Goal: Task Accomplishment & Management: Complete application form

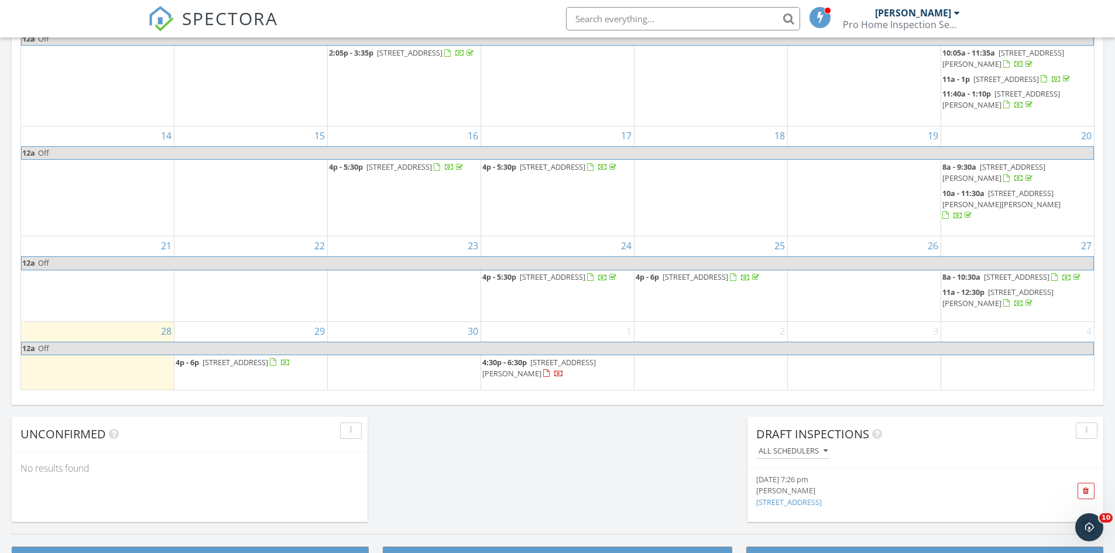
scroll to position [702, 0]
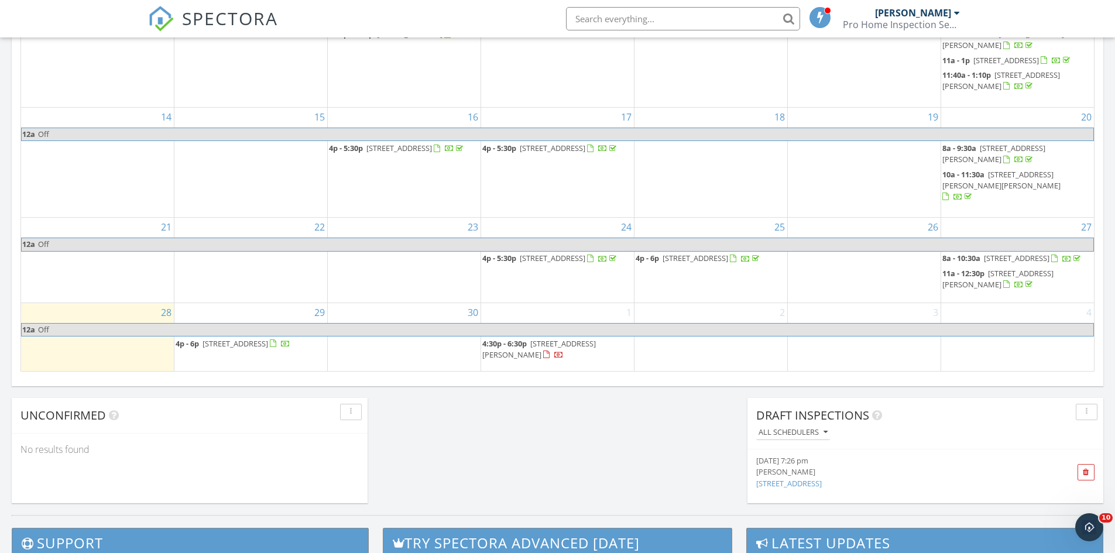
click at [399, 310] on div "30" at bounding box center [404, 337] width 153 height 68
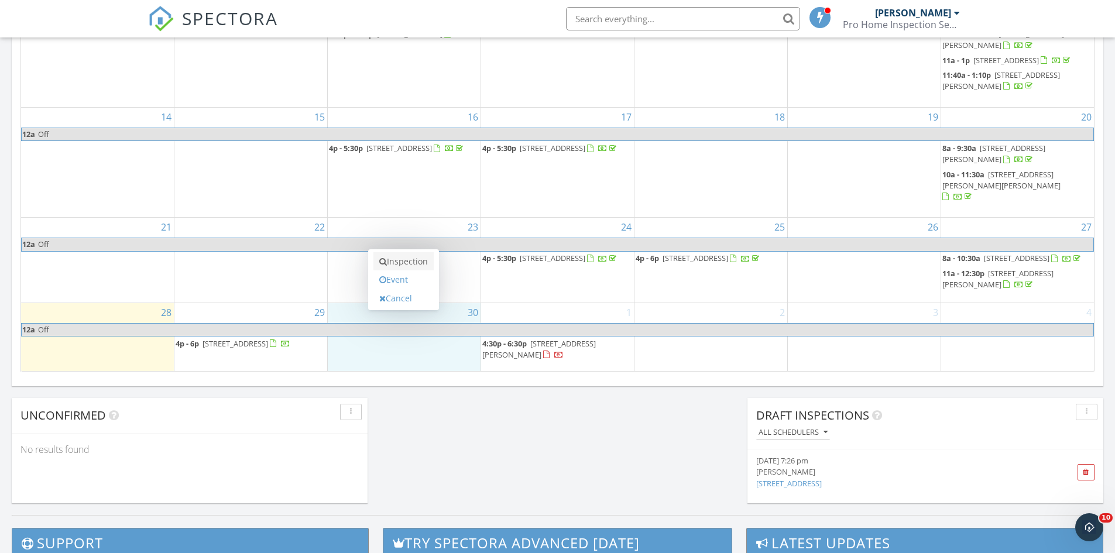
click at [407, 259] on link "Inspection" at bounding box center [403, 261] width 60 height 19
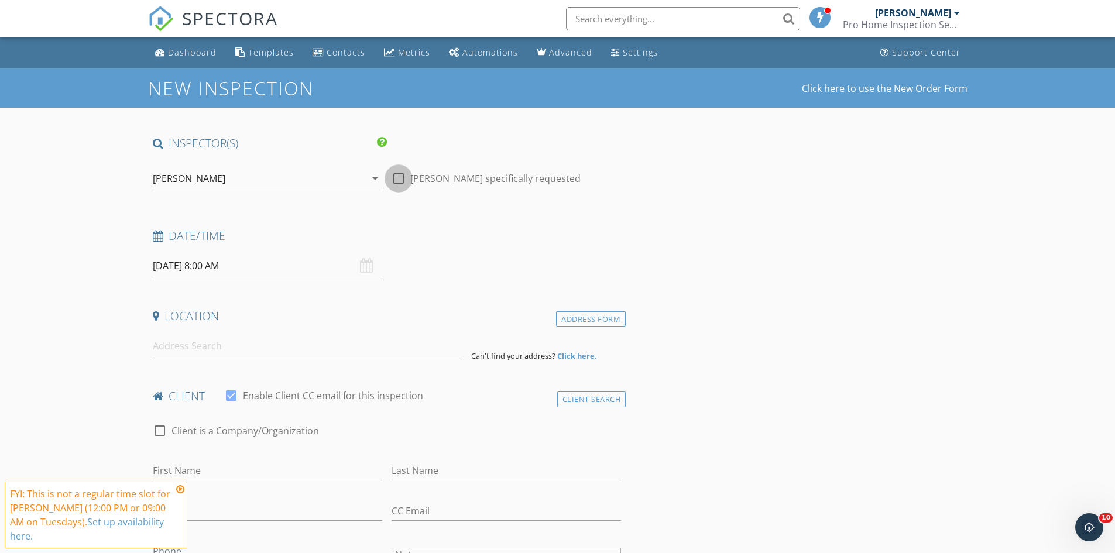
click at [399, 177] on div at bounding box center [399, 179] width 20 height 20
checkbox input "true"
click at [261, 271] on input "09/30/2025 8:00 AM" at bounding box center [267, 266] width 229 height 29
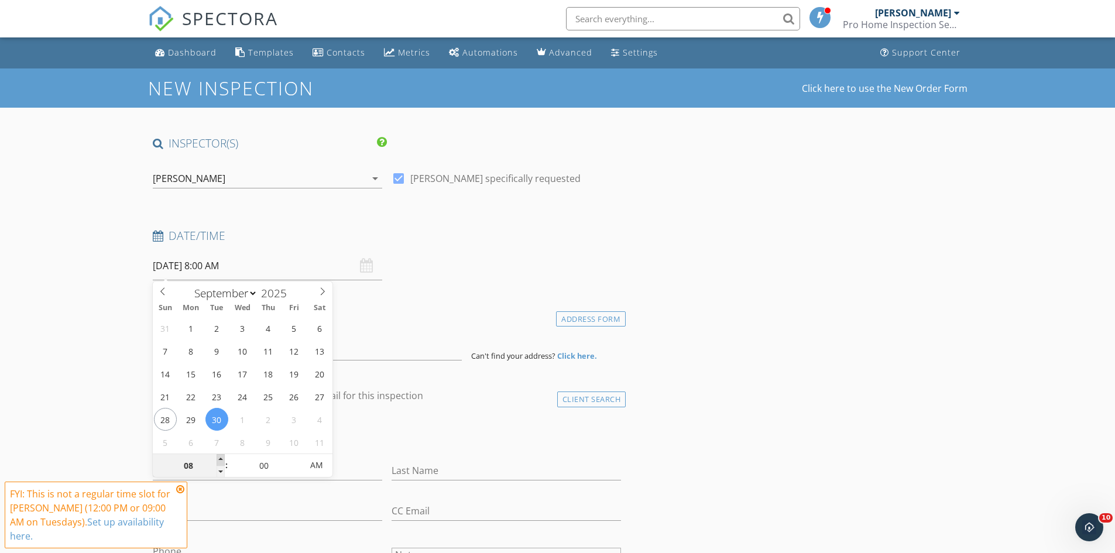
type input "09"
type input "09/30/2025 9:00 AM"
click at [220, 458] on span at bounding box center [221, 460] width 8 height 12
type input "10"
type input "09/30/2025 10:00 AM"
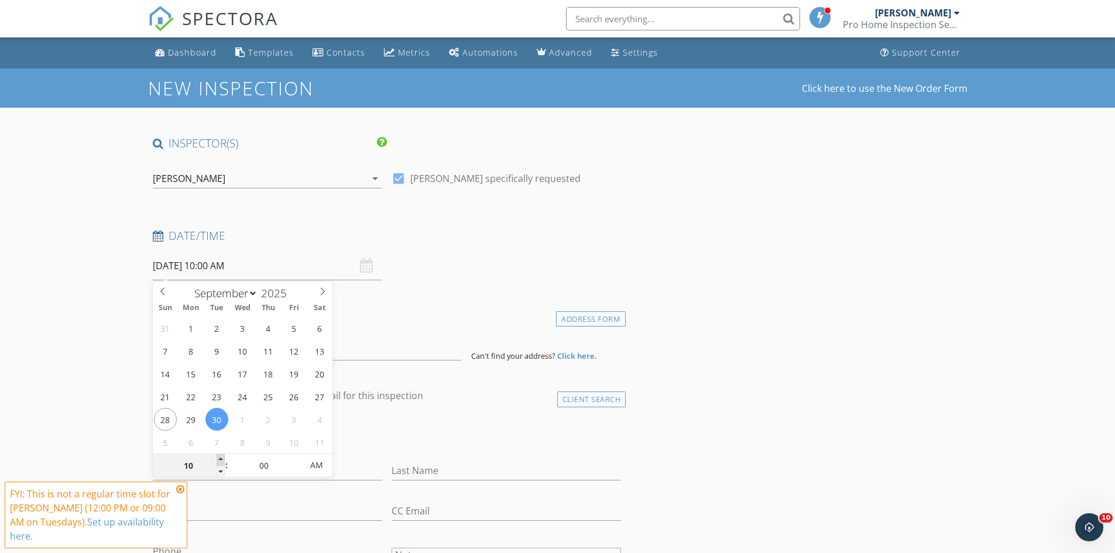
click at [220, 458] on span at bounding box center [221, 460] width 8 height 12
type input "11"
type input "09/30/2025 11:00 AM"
click at [220, 458] on span at bounding box center [221, 460] width 8 height 12
type input "12"
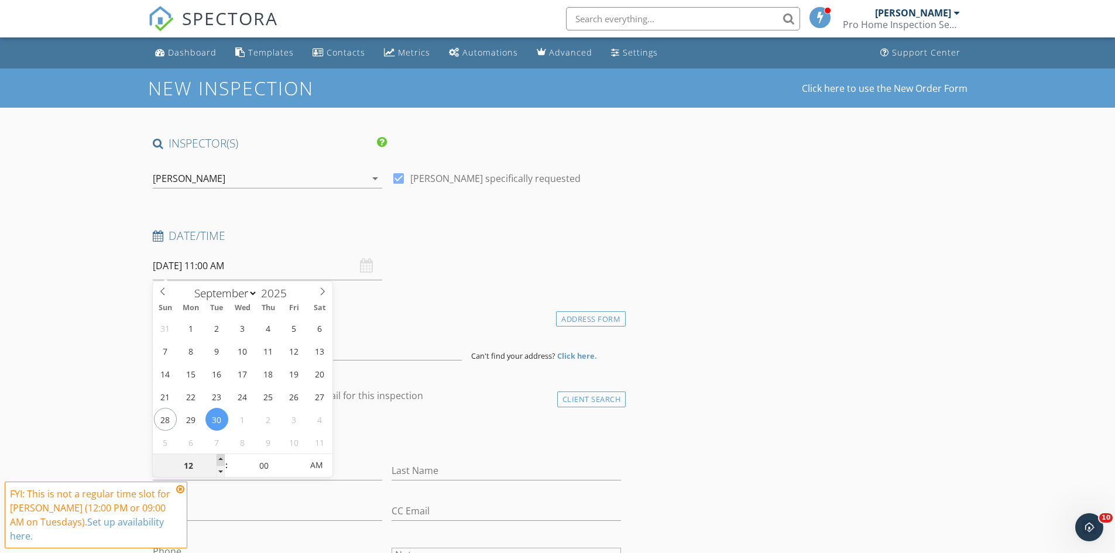
type input "09/30/2025 12:00 PM"
click at [220, 458] on span at bounding box center [221, 460] width 8 height 12
type input "01"
type input "09/30/2025 1:00 PM"
click at [220, 458] on span at bounding box center [221, 460] width 8 height 12
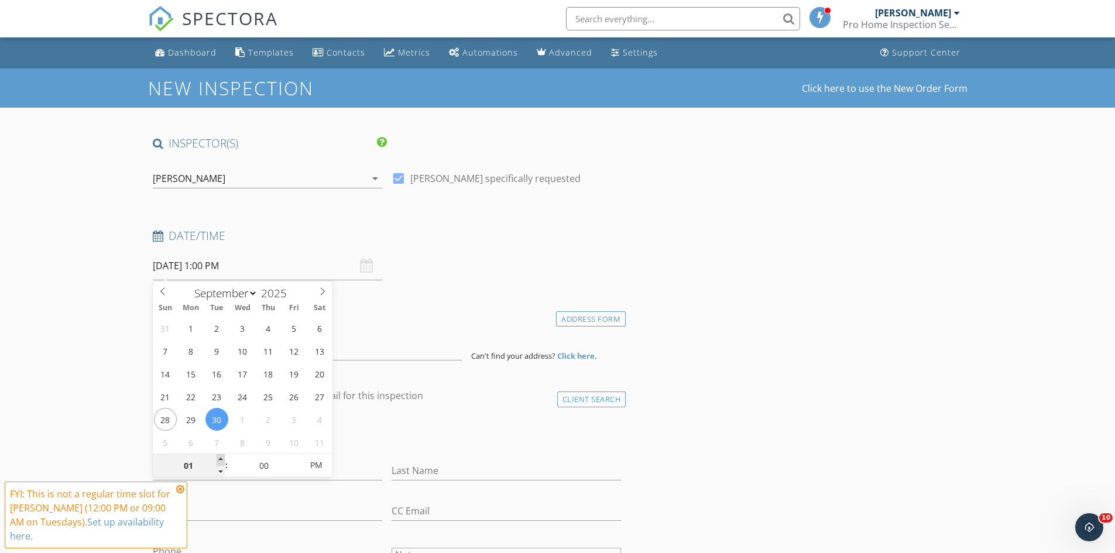
type input "02"
type input "09/30/2025 2:00 PM"
click at [220, 458] on span at bounding box center [221, 460] width 8 height 12
type input "03"
type input "09/30/2025 3:00 PM"
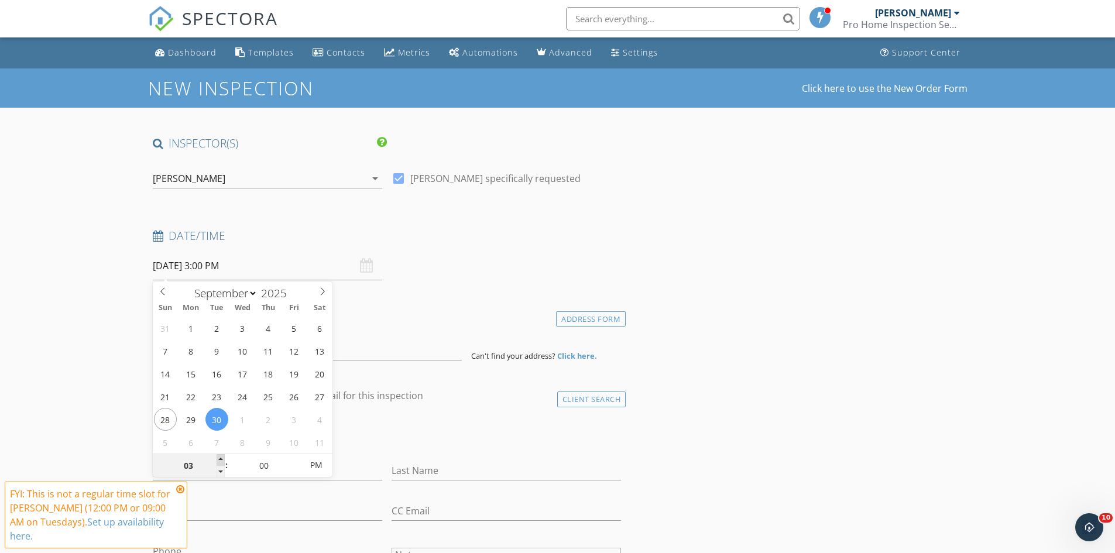
click at [220, 458] on span at bounding box center [221, 460] width 8 height 12
type input "04"
type input "09/30/2025 4:00 PM"
click at [220, 458] on span at bounding box center [221, 460] width 8 height 12
type input "05"
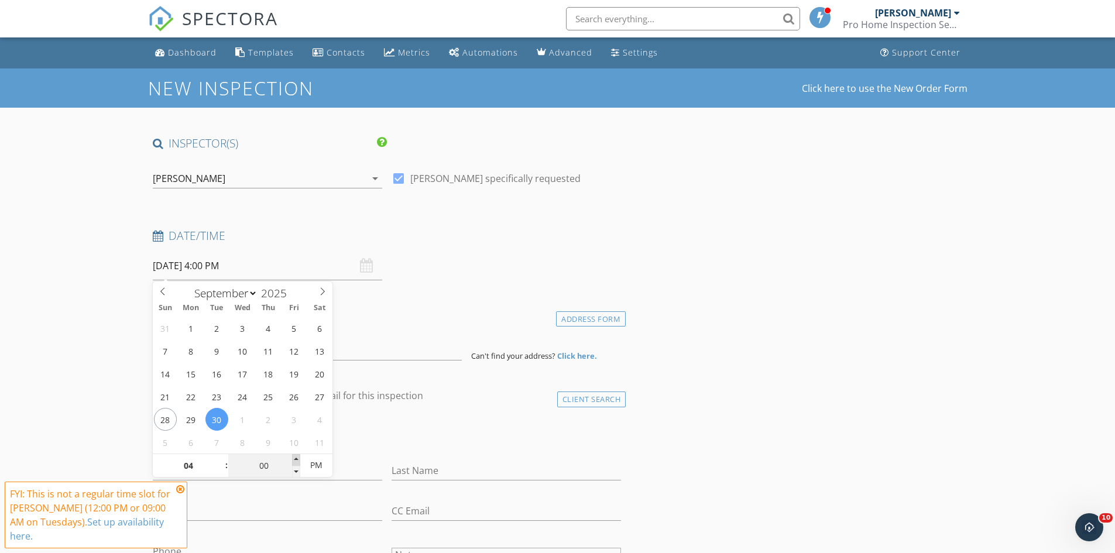
type input "09/30/2025 4:05 PM"
click at [296, 456] on span at bounding box center [296, 460] width 8 height 12
type input "10"
type input "09/30/2025 4:10 PM"
click at [296, 456] on span at bounding box center [296, 460] width 8 height 12
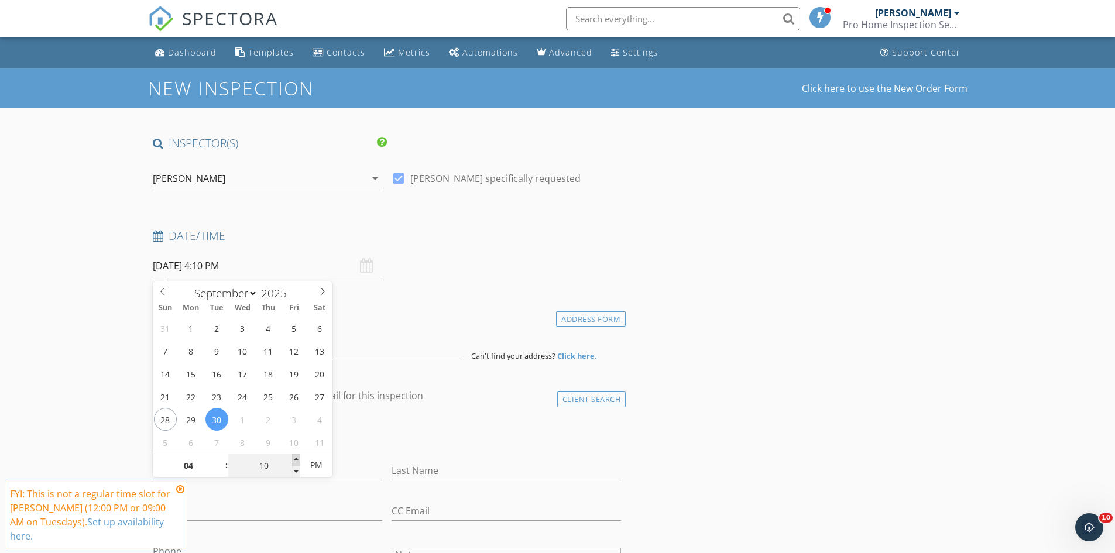
type input "15"
type input "09/30/2025 4:15 PM"
click at [296, 456] on span at bounding box center [296, 460] width 8 height 12
type input "20"
type input "09/30/2025 4:20 PM"
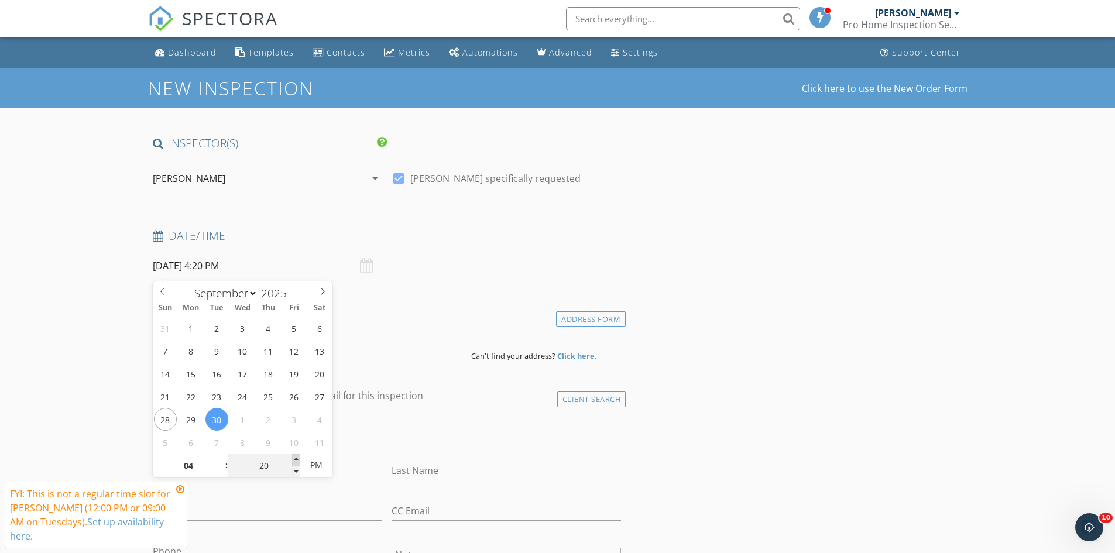
click at [296, 456] on span at bounding box center [296, 460] width 8 height 12
type input "25"
type input "09/30/2025 4:25 PM"
click at [296, 456] on span at bounding box center [296, 460] width 8 height 12
type input "30"
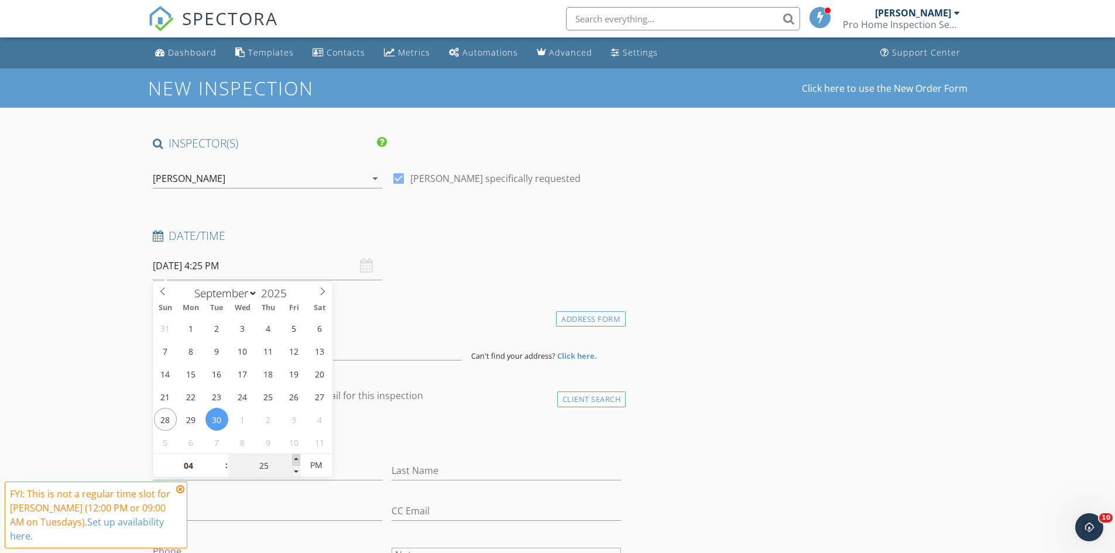
type input "09/30/2025 4:30 PM"
click at [296, 456] on span at bounding box center [296, 460] width 8 height 12
type input "35"
type input "09/30/2025 4:35 PM"
click at [296, 456] on span at bounding box center [296, 460] width 8 height 12
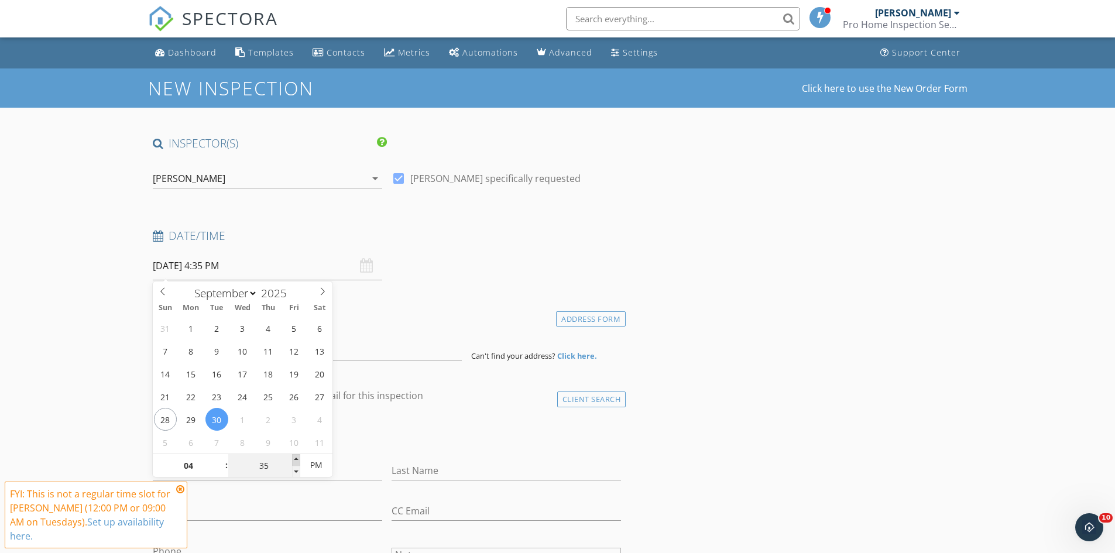
type input "40"
type input "09/30/2025 4:40 PM"
click at [296, 456] on span at bounding box center [296, 460] width 8 height 12
type input "45"
type input "[DATE] 4:45 PM"
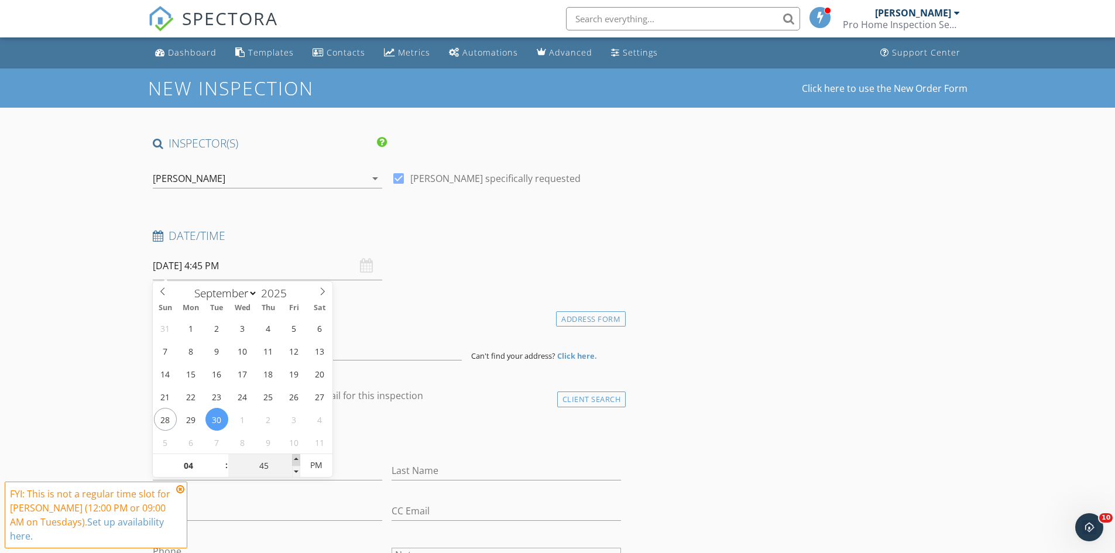
click at [296, 456] on span at bounding box center [296, 460] width 8 height 12
type input "50"
type input "09/30/2025 4:50 PM"
click at [296, 456] on span at bounding box center [296, 460] width 8 height 12
type input "45"
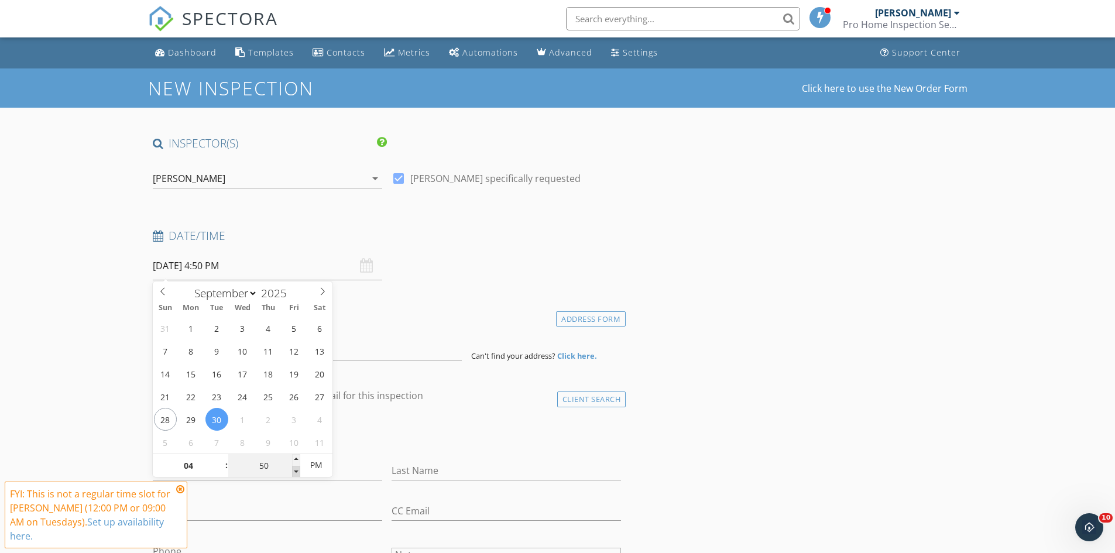
type input "[DATE] 4:45 PM"
click at [296, 470] on span at bounding box center [296, 472] width 8 height 12
click at [180, 487] on icon at bounding box center [180, 489] width 8 height 9
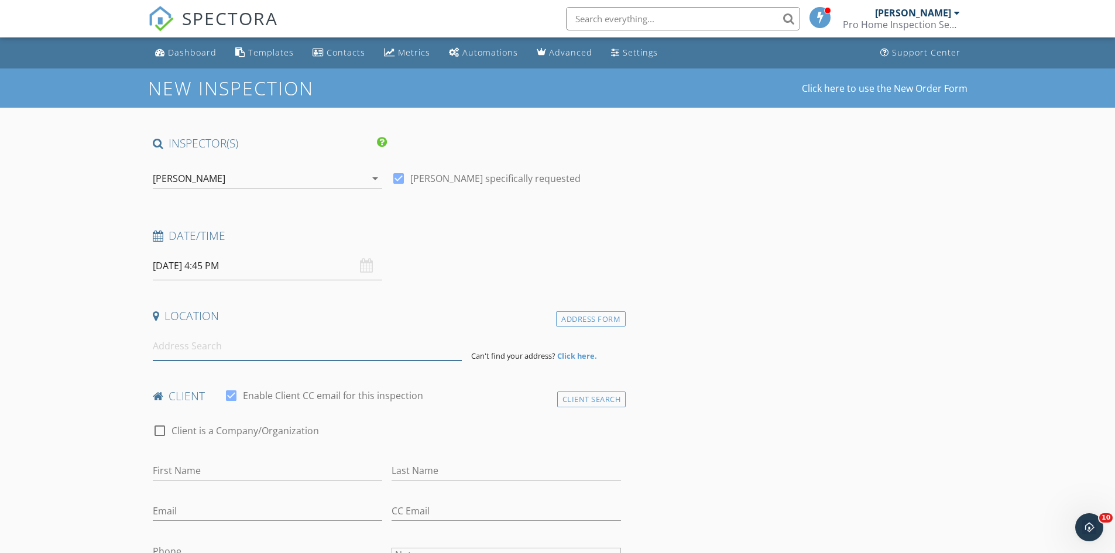
click at [174, 348] on input at bounding box center [307, 346] width 309 height 29
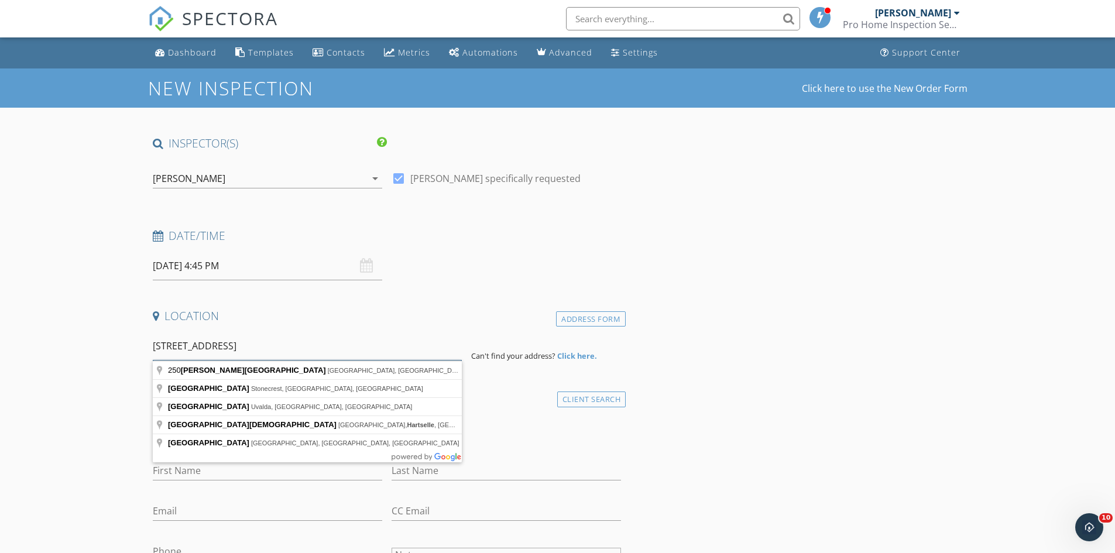
click at [226, 345] on input "250 Rock Springs Road Hartselle" at bounding box center [307, 346] width 309 height 29
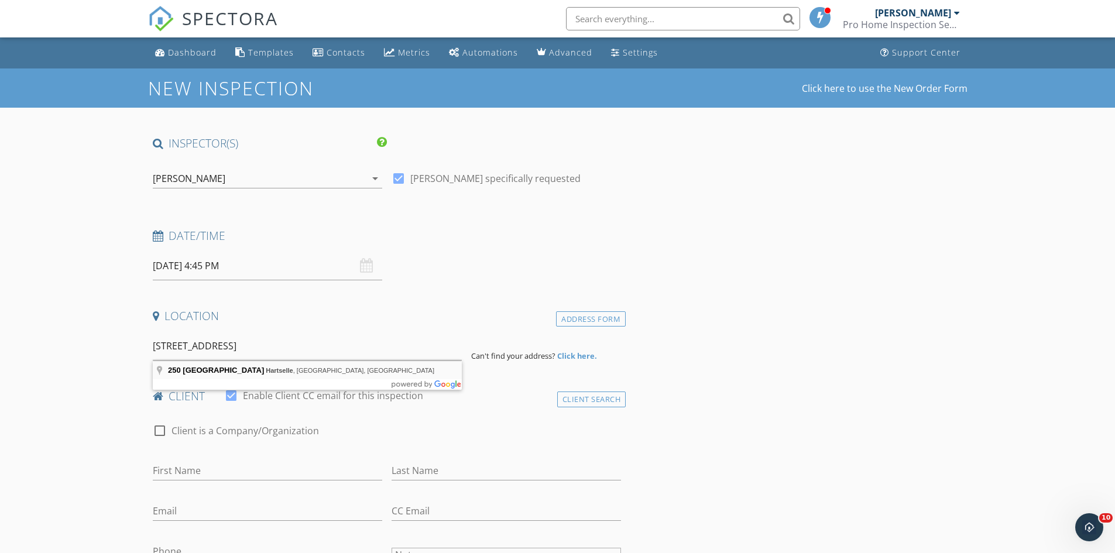
type input "250 Rock Spring Road, Hartselle, AL, USA"
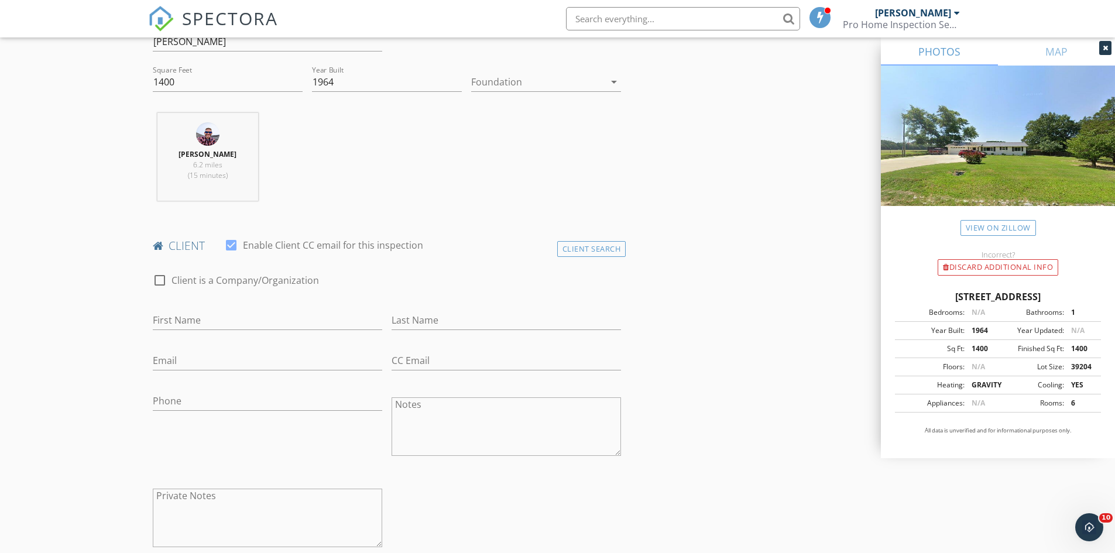
scroll to position [410, 0]
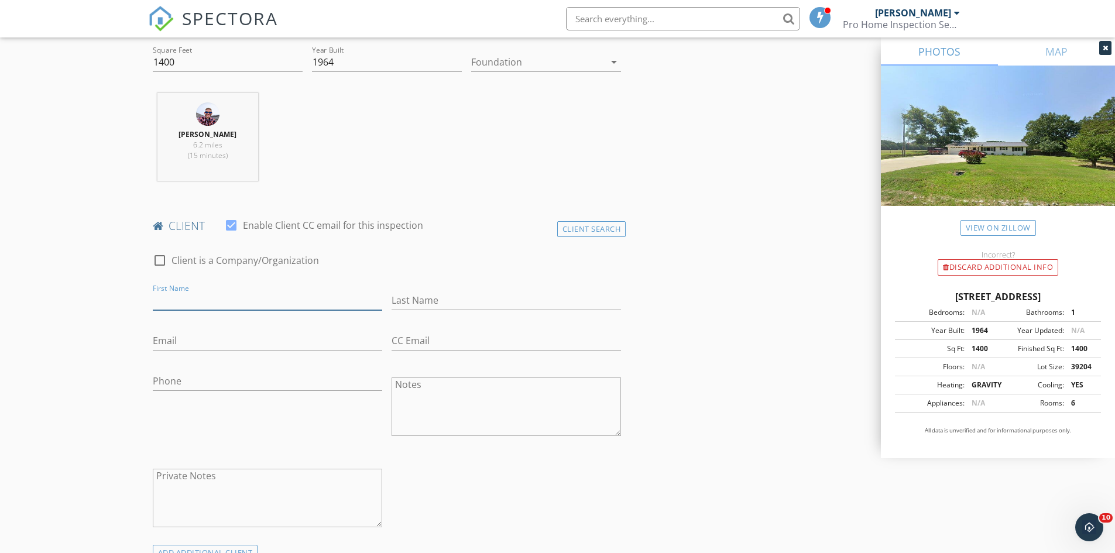
click at [177, 298] on input "First Name" at bounding box center [267, 300] width 229 height 19
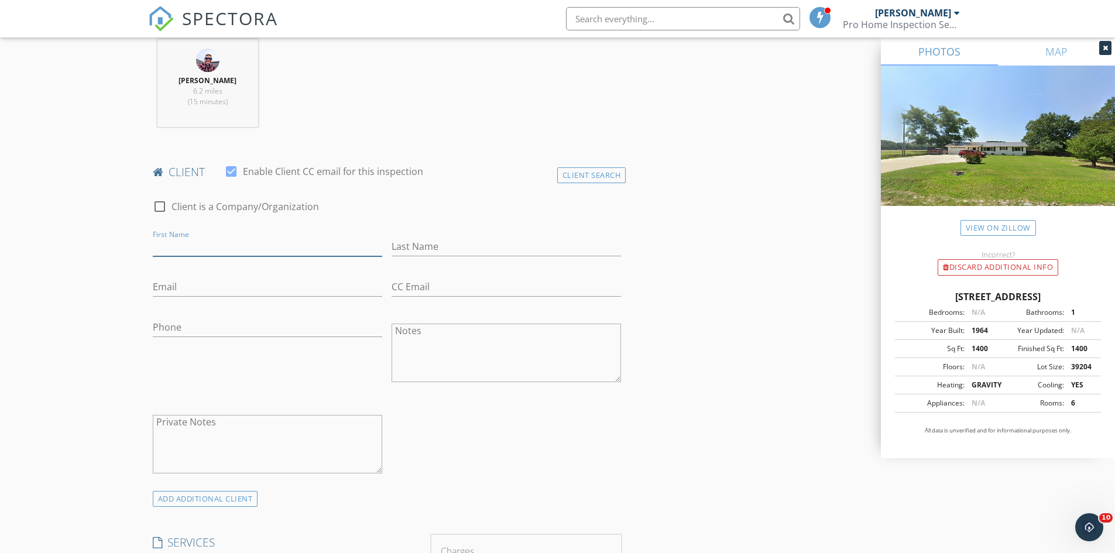
scroll to position [468, 0]
type input "Aliyah"
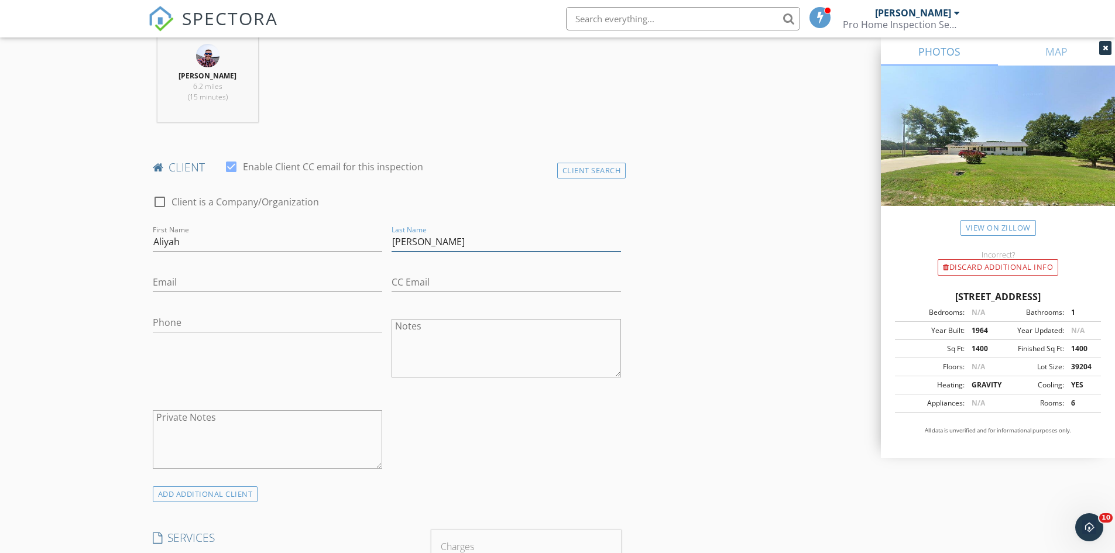
type input "[PERSON_NAME]"
click at [164, 286] on input "Email" at bounding box center [267, 282] width 229 height 19
type input "[EMAIL_ADDRESS][DOMAIN_NAME]"
drag, startPoint x: 162, startPoint y: 321, endPoint x: 143, endPoint y: 332, distance: 21.8
click at [162, 321] on input "Phone" at bounding box center [267, 322] width 229 height 19
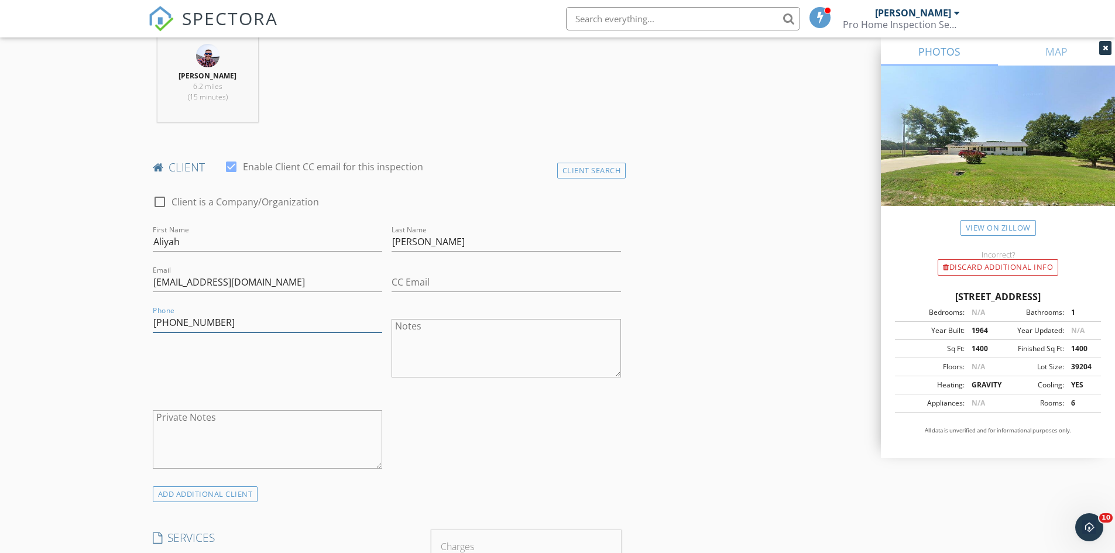
type input "[PHONE_NUMBER]"
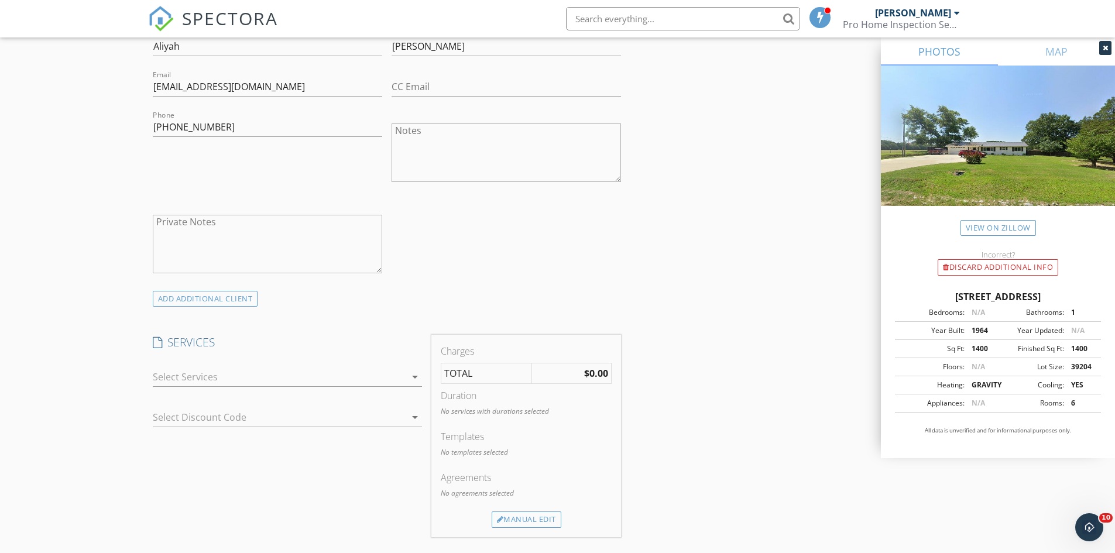
scroll to position [702, 0]
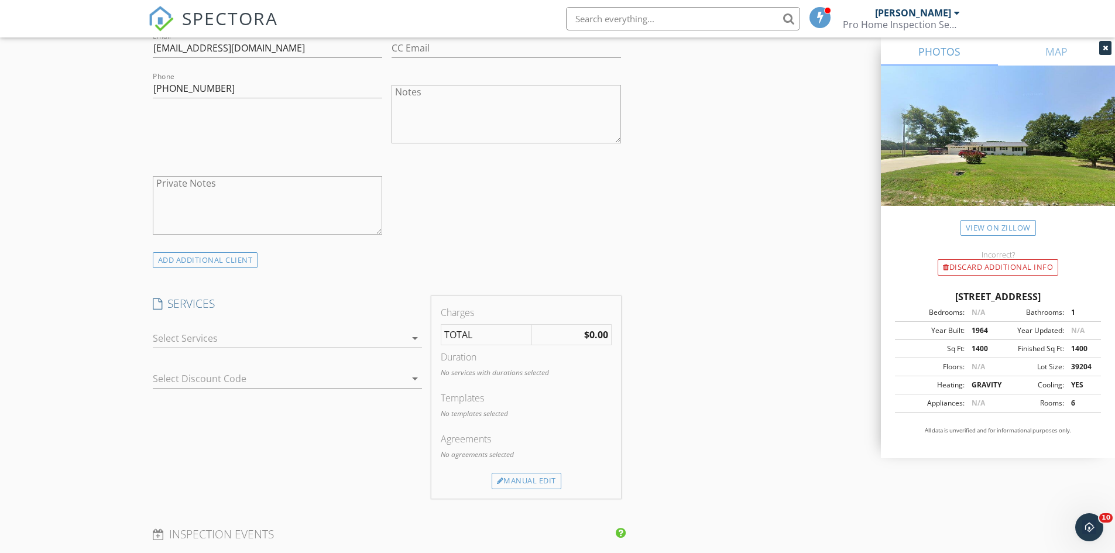
click at [415, 337] on icon "arrow_drop_down" at bounding box center [415, 338] width 14 height 14
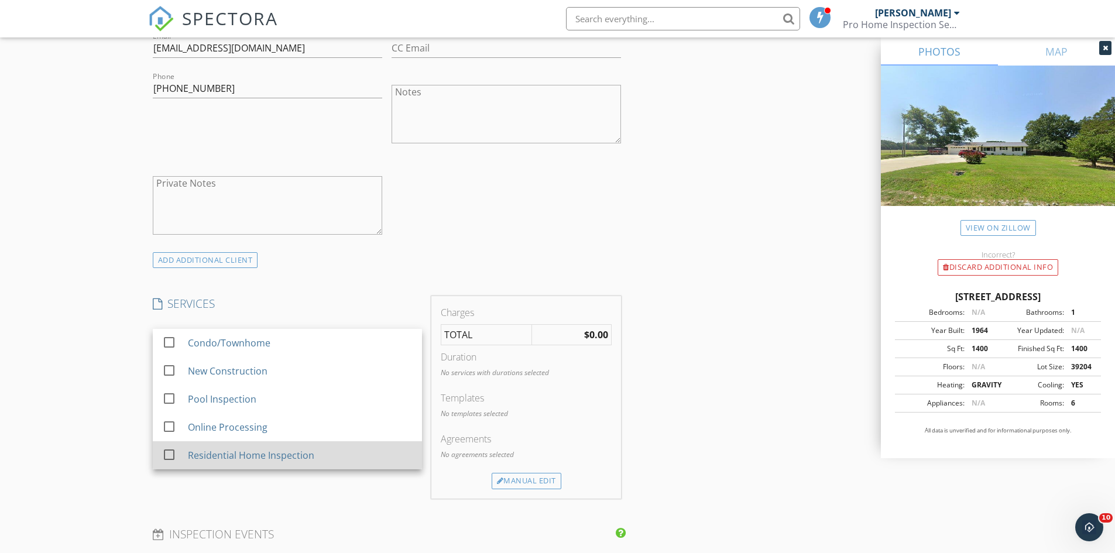
click at [169, 455] on div at bounding box center [169, 455] width 20 height 20
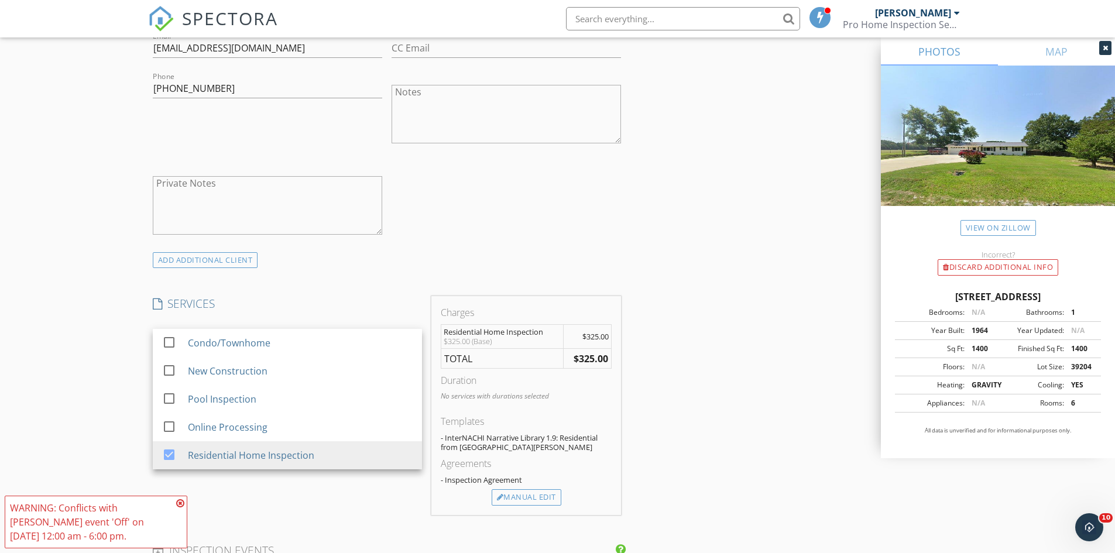
click at [129, 412] on div "New Inspection Click here to use the New Order Form INSPECTOR(S) check_box Josh…" at bounding box center [557, 427] width 1115 height 2122
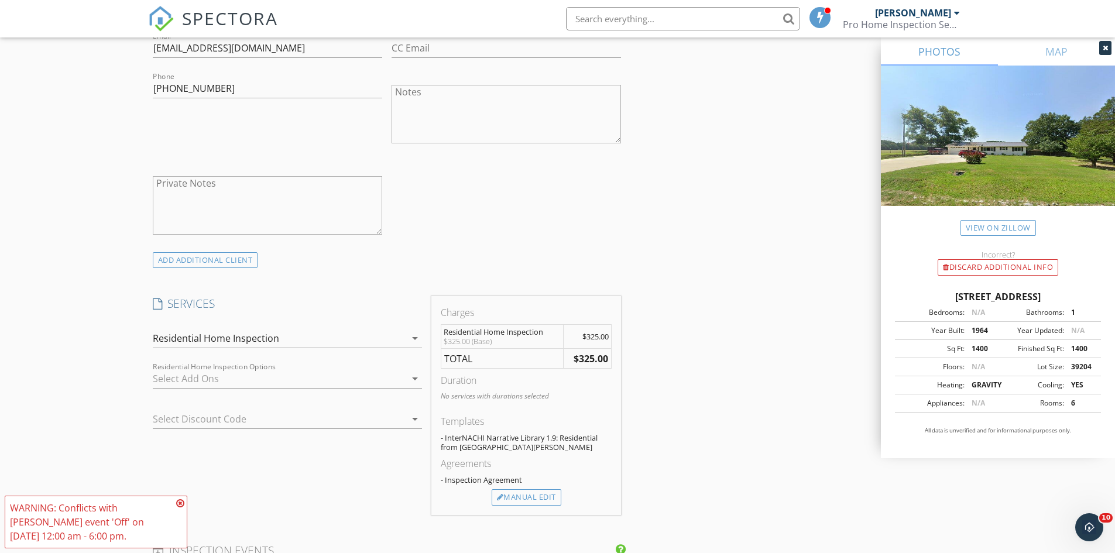
click at [180, 501] on icon at bounding box center [180, 503] width 8 height 9
click at [520, 497] on div "Manual Edit" at bounding box center [527, 497] width 70 height 16
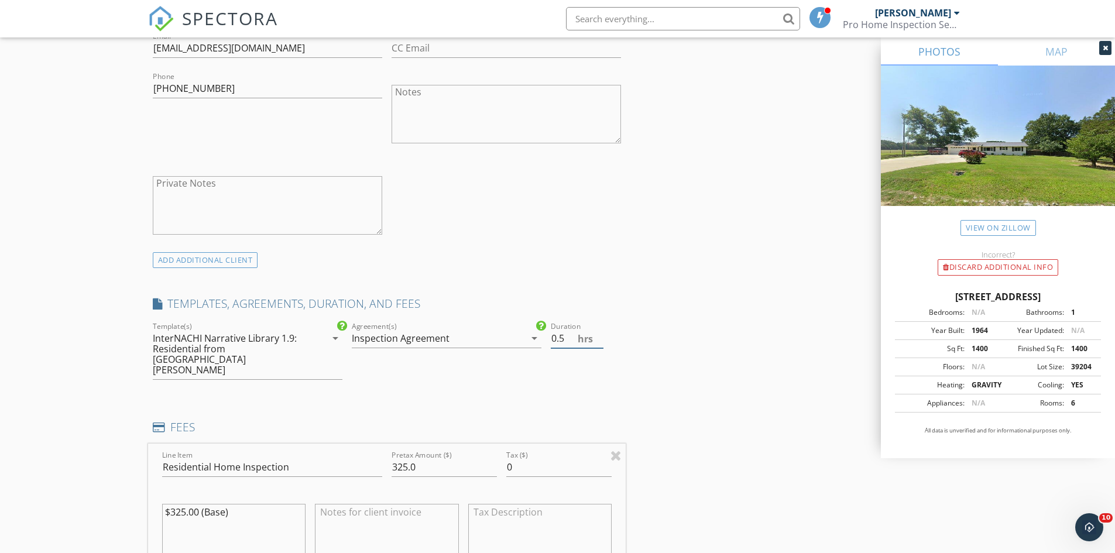
click at [599, 334] on input "0.5" at bounding box center [577, 338] width 53 height 19
click at [599, 334] on input "1" at bounding box center [577, 338] width 53 height 19
type input "1.5"
click at [599, 334] on input "1.5" at bounding box center [577, 338] width 53 height 19
click at [108, 387] on div "New Inspection Click here to use the New Order Form INSPECTOR(S) check_box Josh…" at bounding box center [557, 498] width 1115 height 2265
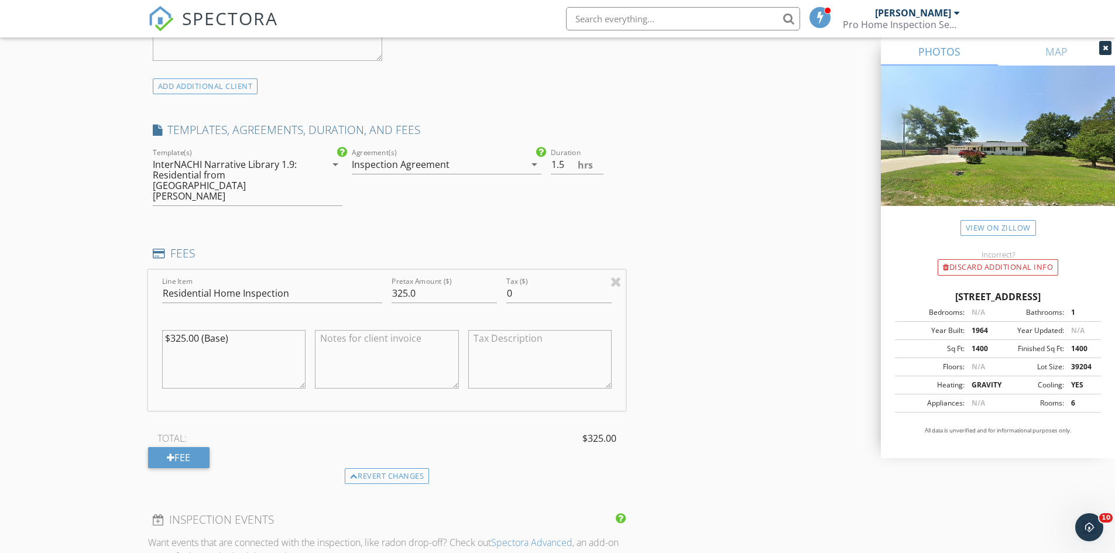
scroll to position [878, 0]
click at [424, 282] on input "325.0" at bounding box center [444, 291] width 105 height 19
type input "350.00"
click at [116, 319] on div "New Inspection Click here to use the New Order Form INSPECTOR(S) check_box Josh…" at bounding box center [557, 323] width 1115 height 2265
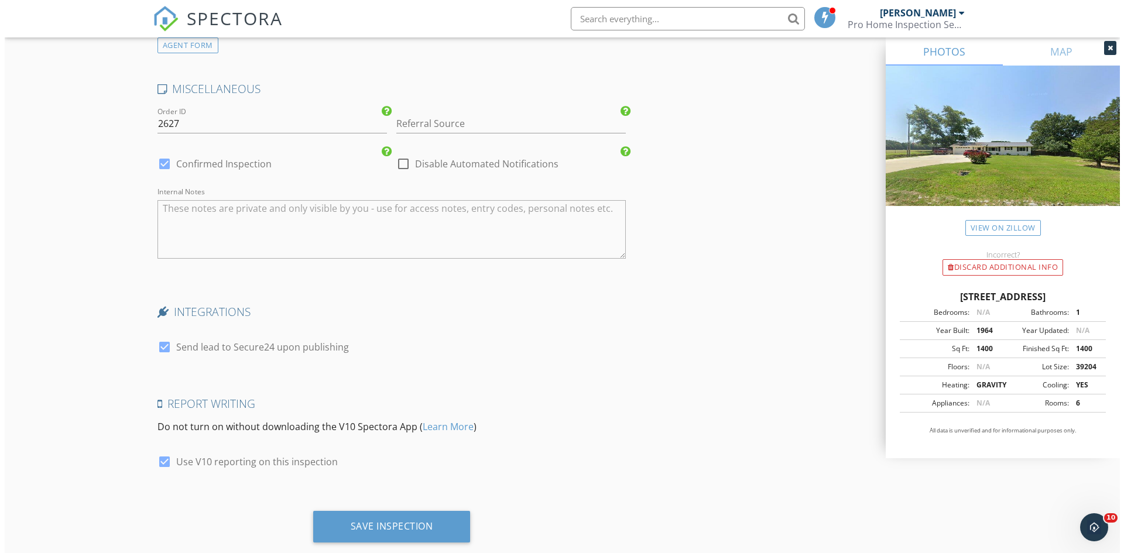
scroll to position [1760, 0]
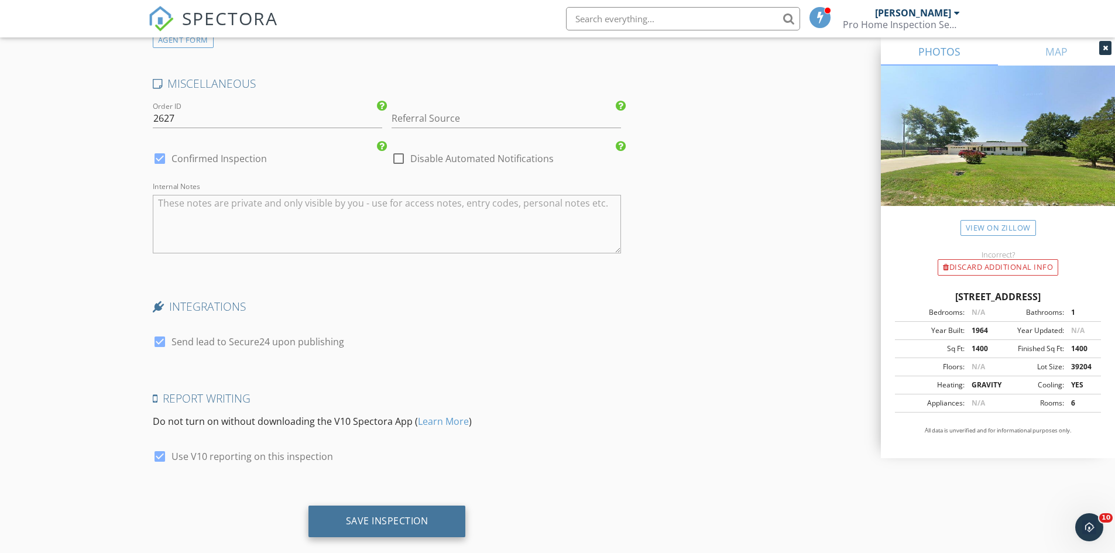
click at [352, 515] on div "Save Inspection" at bounding box center [387, 521] width 83 height 12
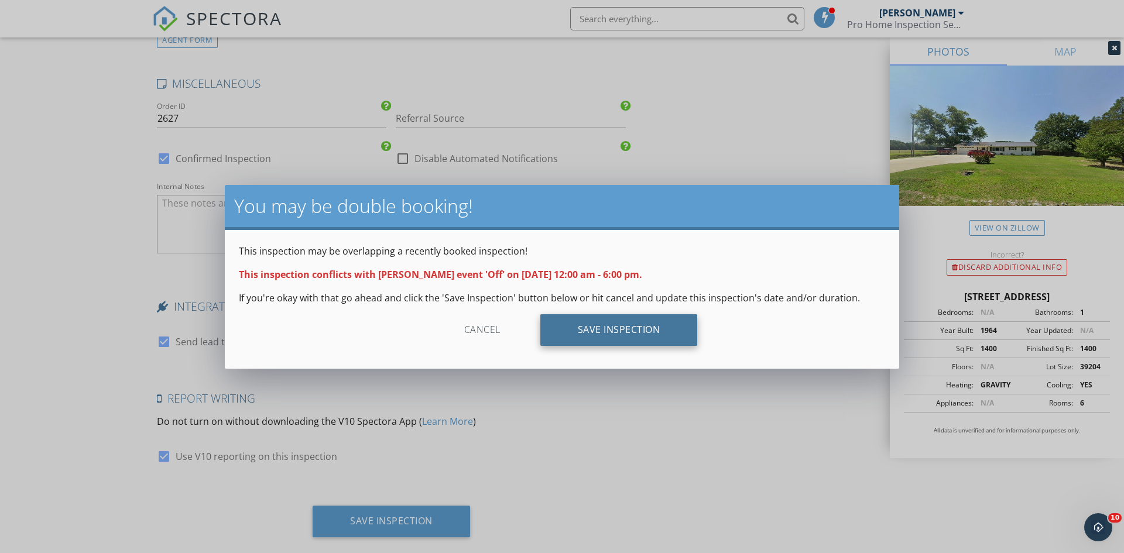
click at [586, 327] on div "Save Inspection" at bounding box center [618, 330] width 157 height 32
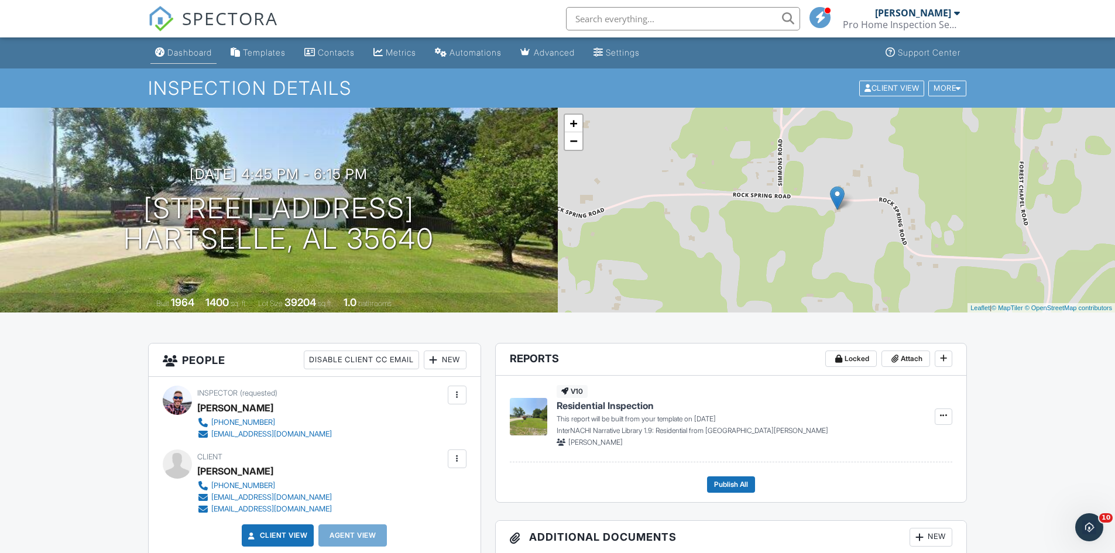
click at [188, 50] on div "Dashboard" at bounding box center [189, 52] width 44 height 10
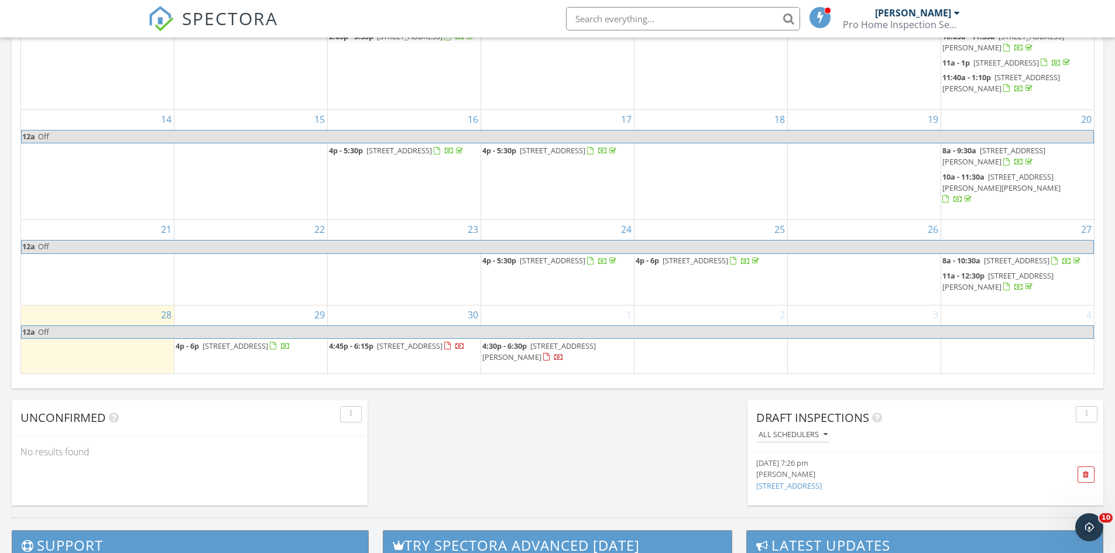
scroll to position [702, 0]
